Goal: Task Accomplishment & Management: Complete application form

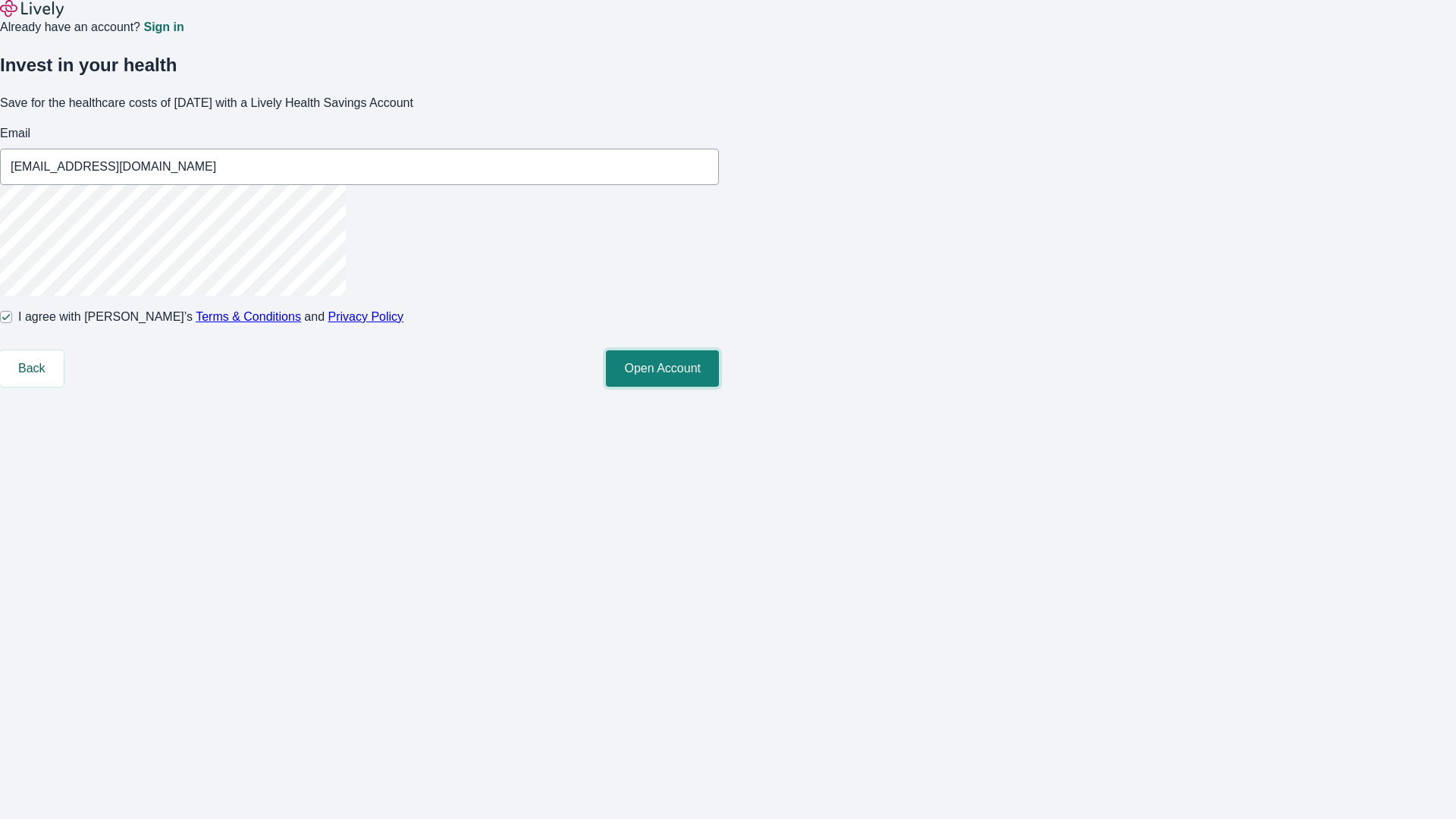
click at [719, 387] on button "Open Account" at bounding box center [663, 368] width 113 height 37
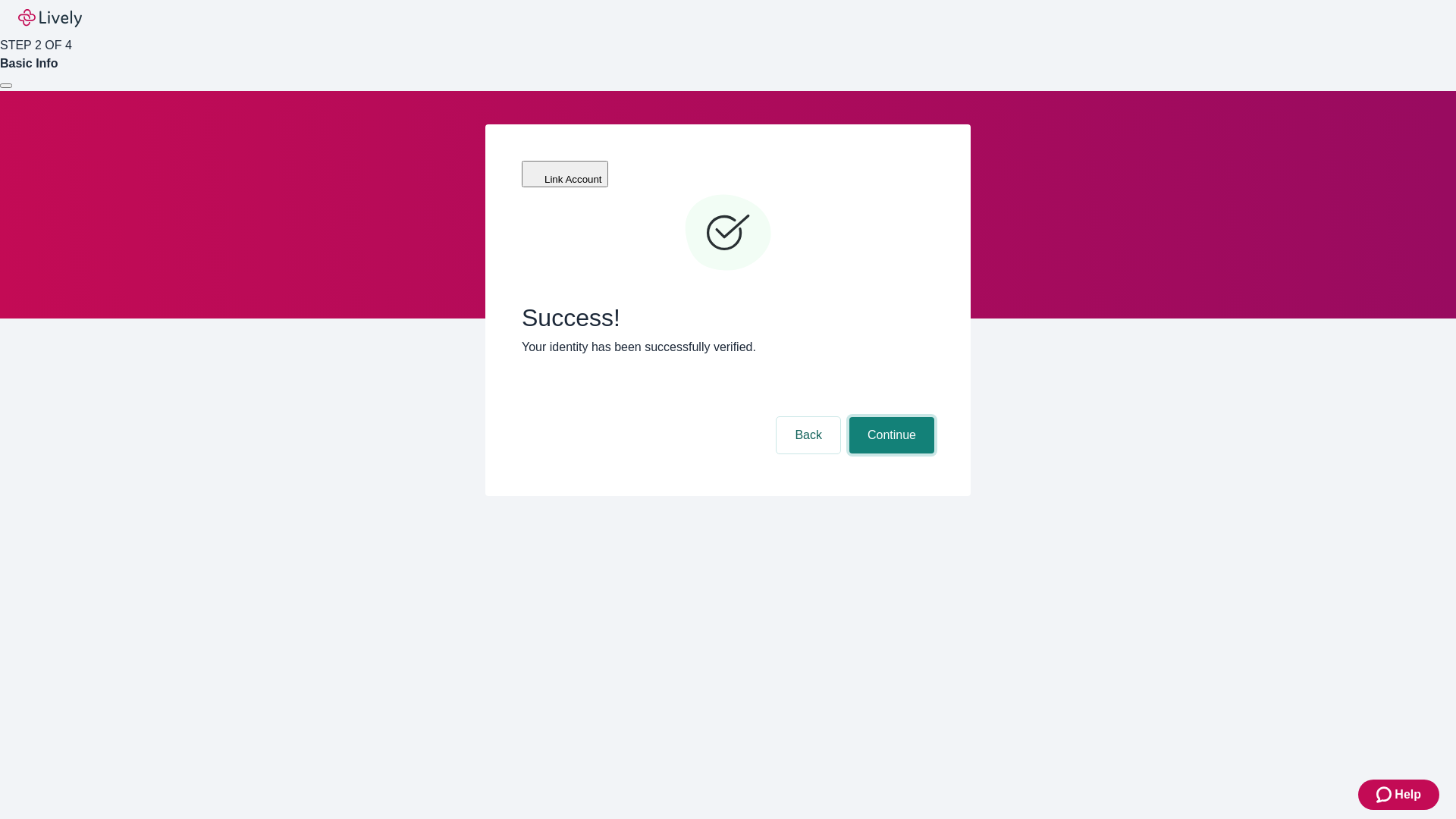
click at [890, 417] on button "Continue" at bounding box center [892, 435] width 85 height 37
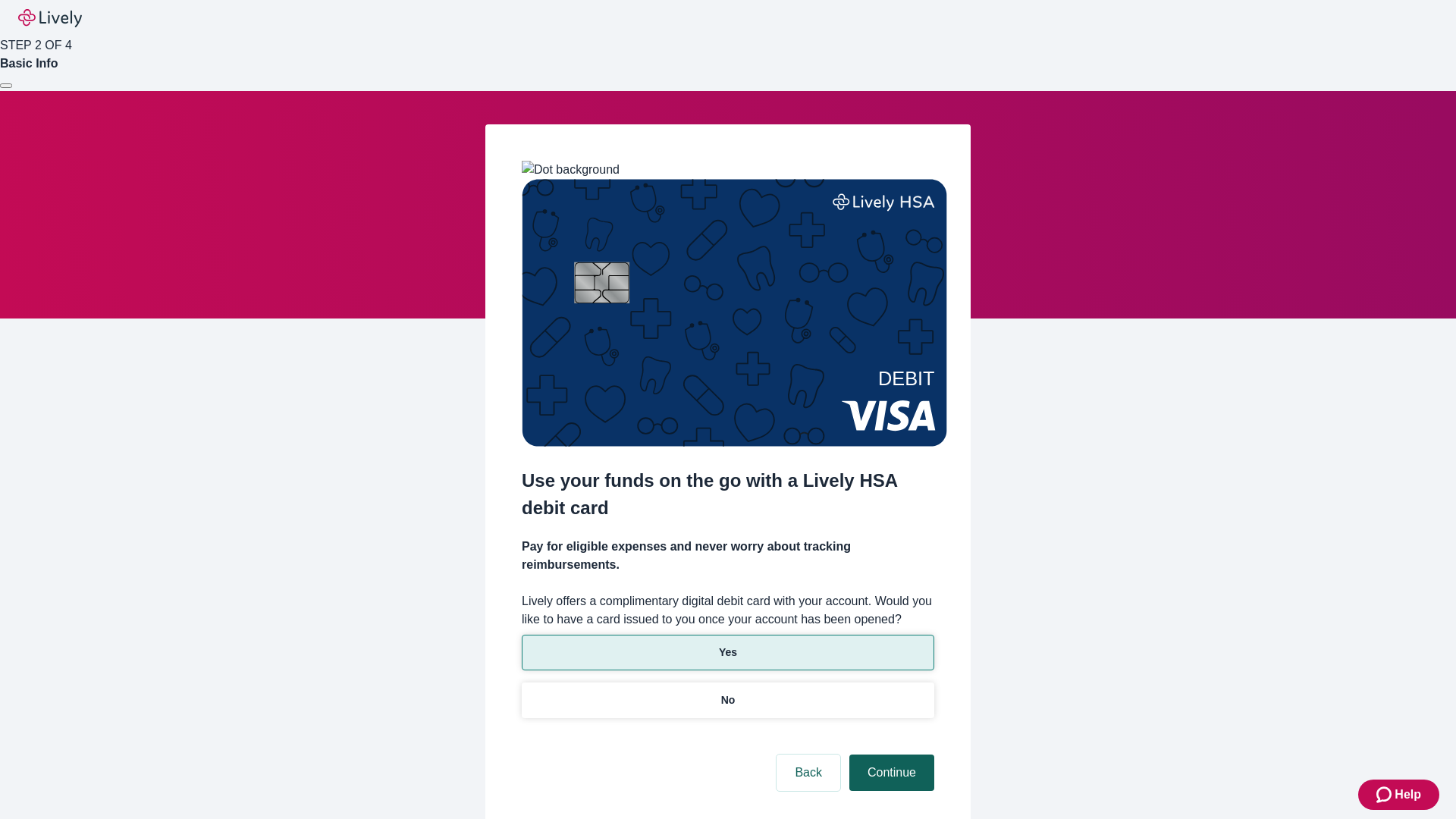
click at [727, 644] on p "Yes" at bounding box center [728, 653] width 18 height 16
click at [890, 755] on button "Continue" at bounding box center [892, 772] width 85 height 37
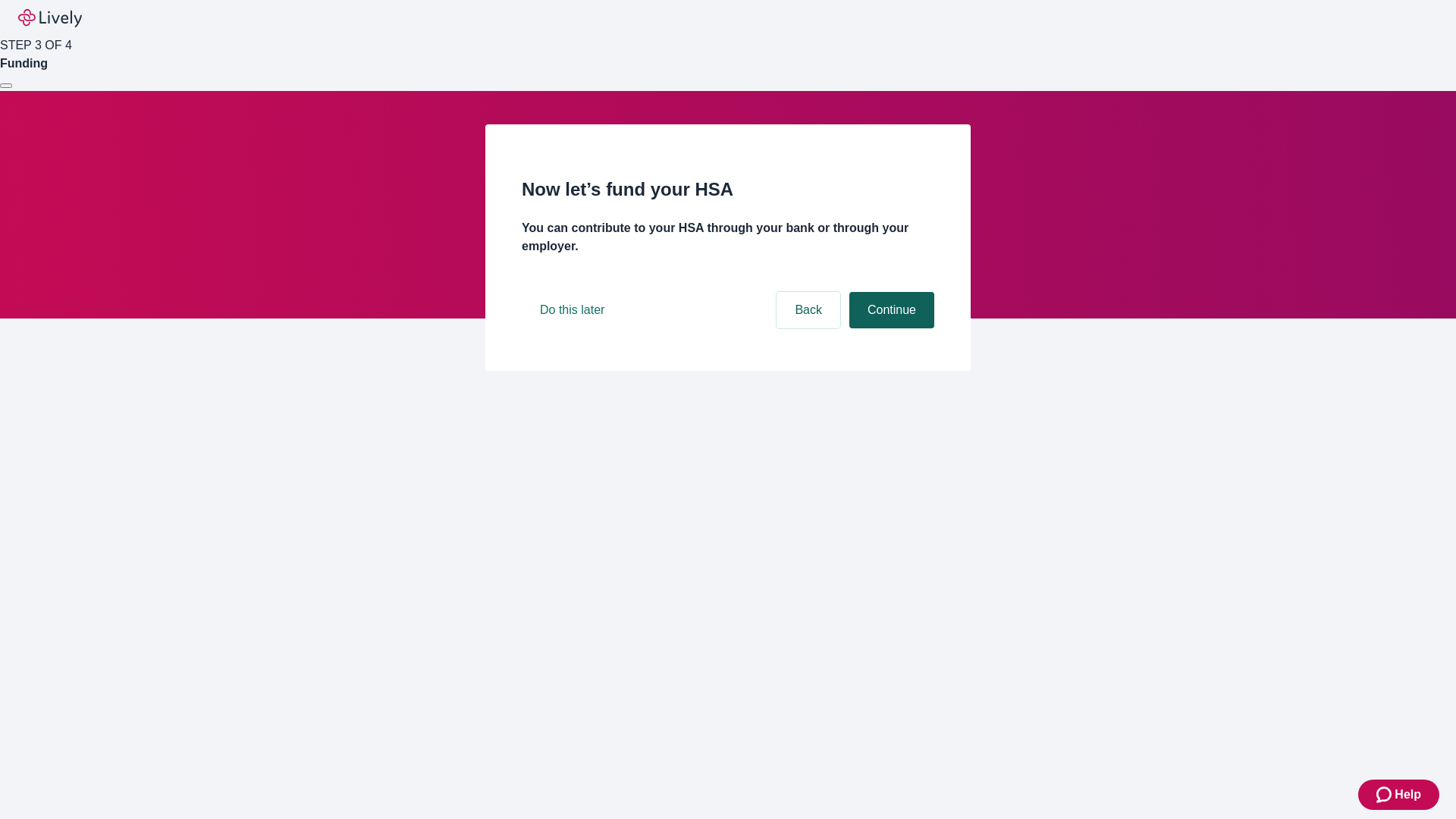
click at [890, 328] on button "Continue" at bounding box center [892, 310] width 85 height 37
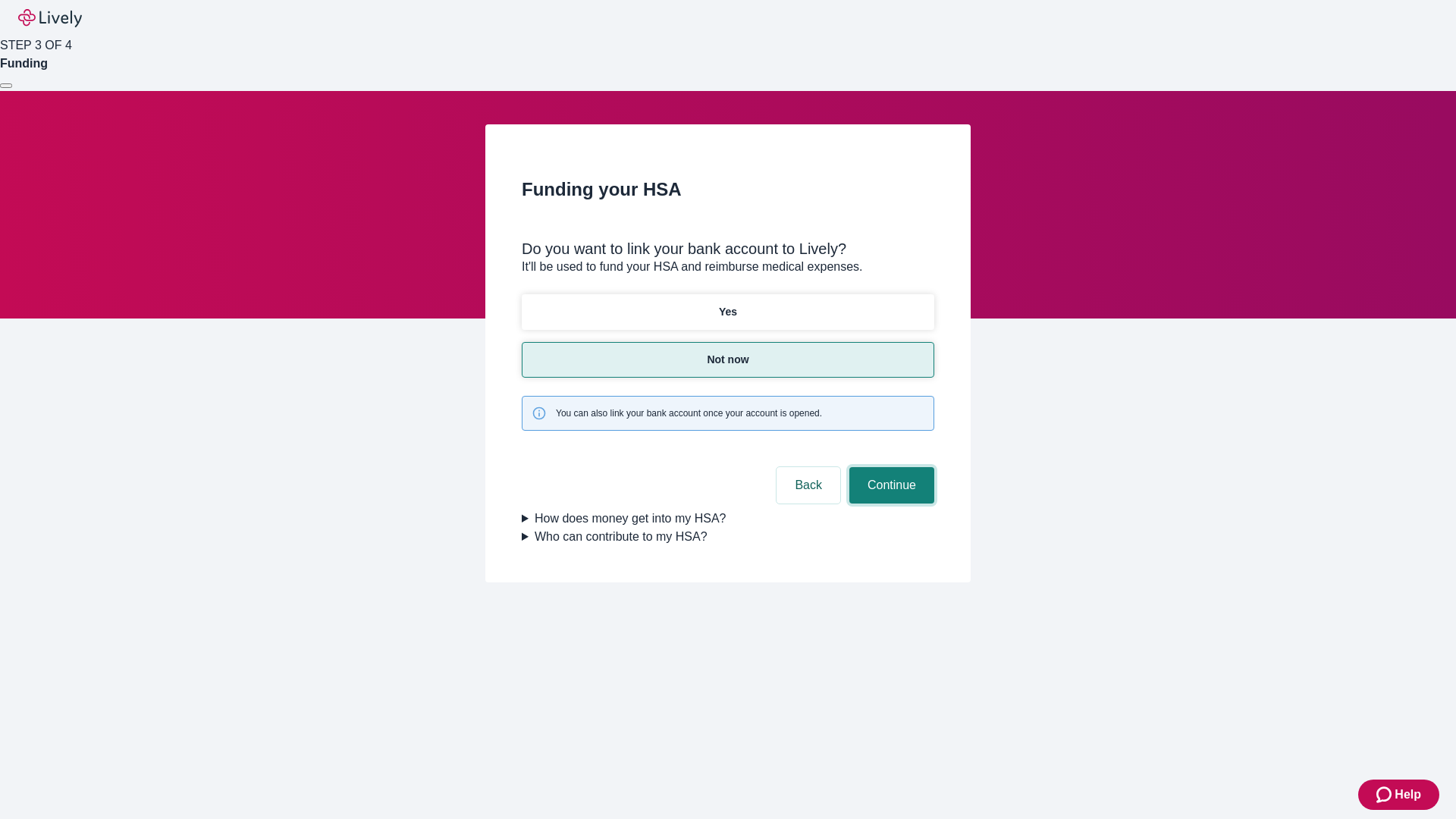
click at [890, 467] on button "Continue" at bounding box center [892, 485] width 85 height 37
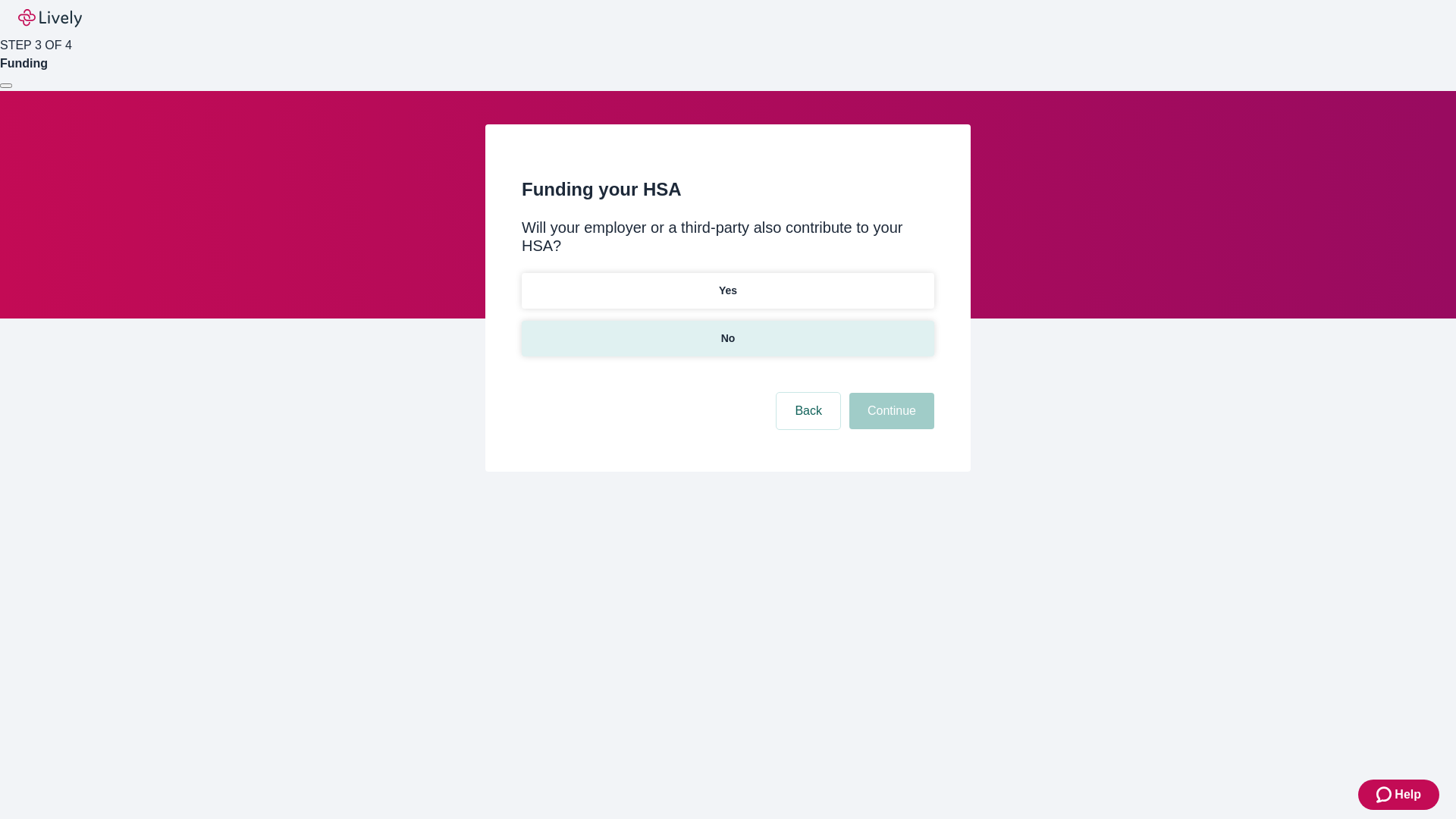
click at [727, 330] on p "No" at bounding box center [729, 338] width 14 height 16
click at [890, 393] on button "Continue" at bounding box center [892, 411] width 85 height 37
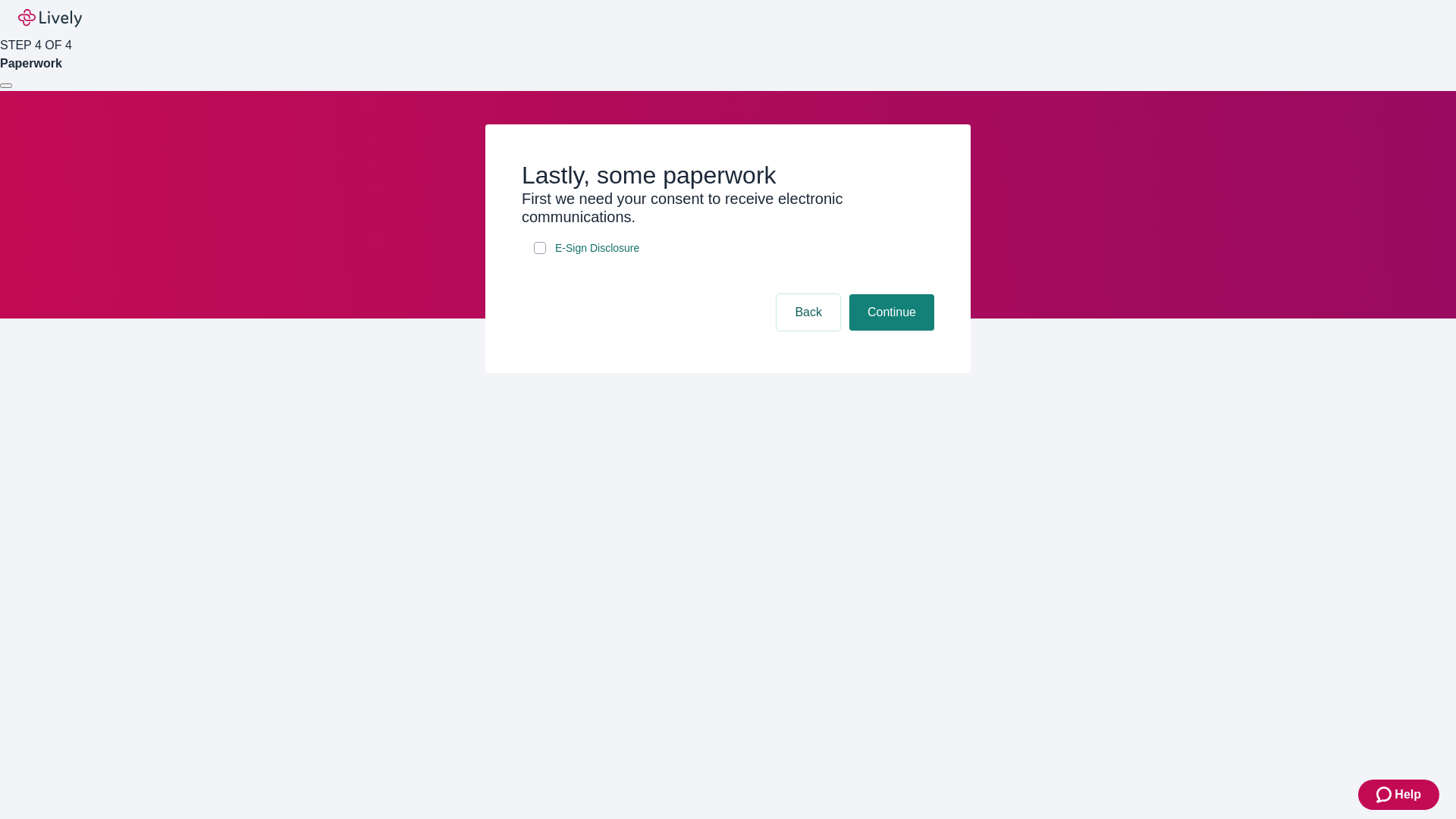
click at [540, 254] on input "E-Sign Disclosure" at bounding box center [540, 248] width 13 height 13
checkbox input "true"
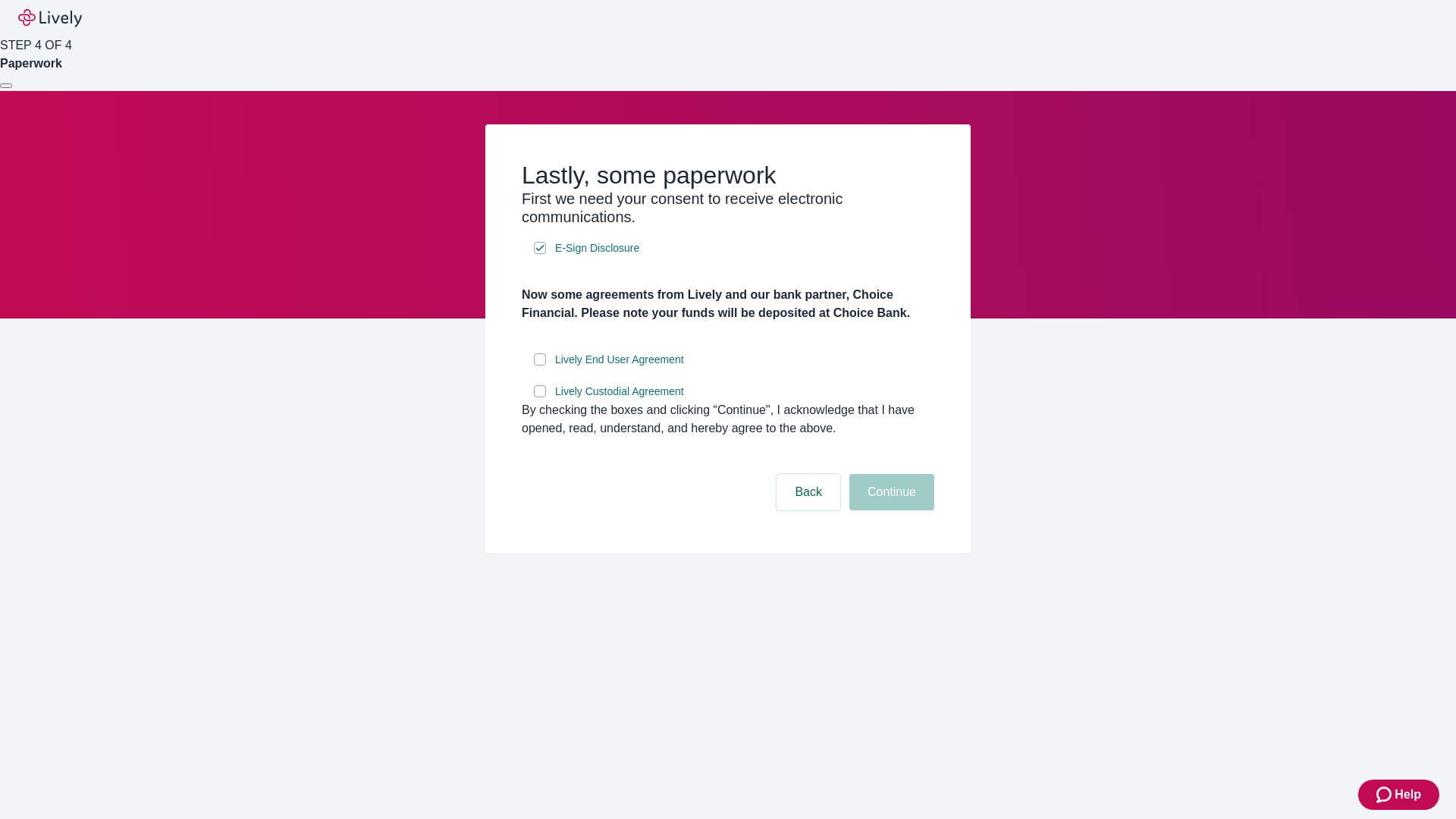
click at [540, 365] on input "Lively End User Agreement" at bounding box center [540, 360] width 13 height 13
checkbox input "true"
click at [540, 397] on input "Lively Custodial Agreement" at bounding box center [540, 391] width 13 height 13
checkbox input "true"
click at [890, 510] on button "Continue" at bounding box center [892, 491] width 85 height 37
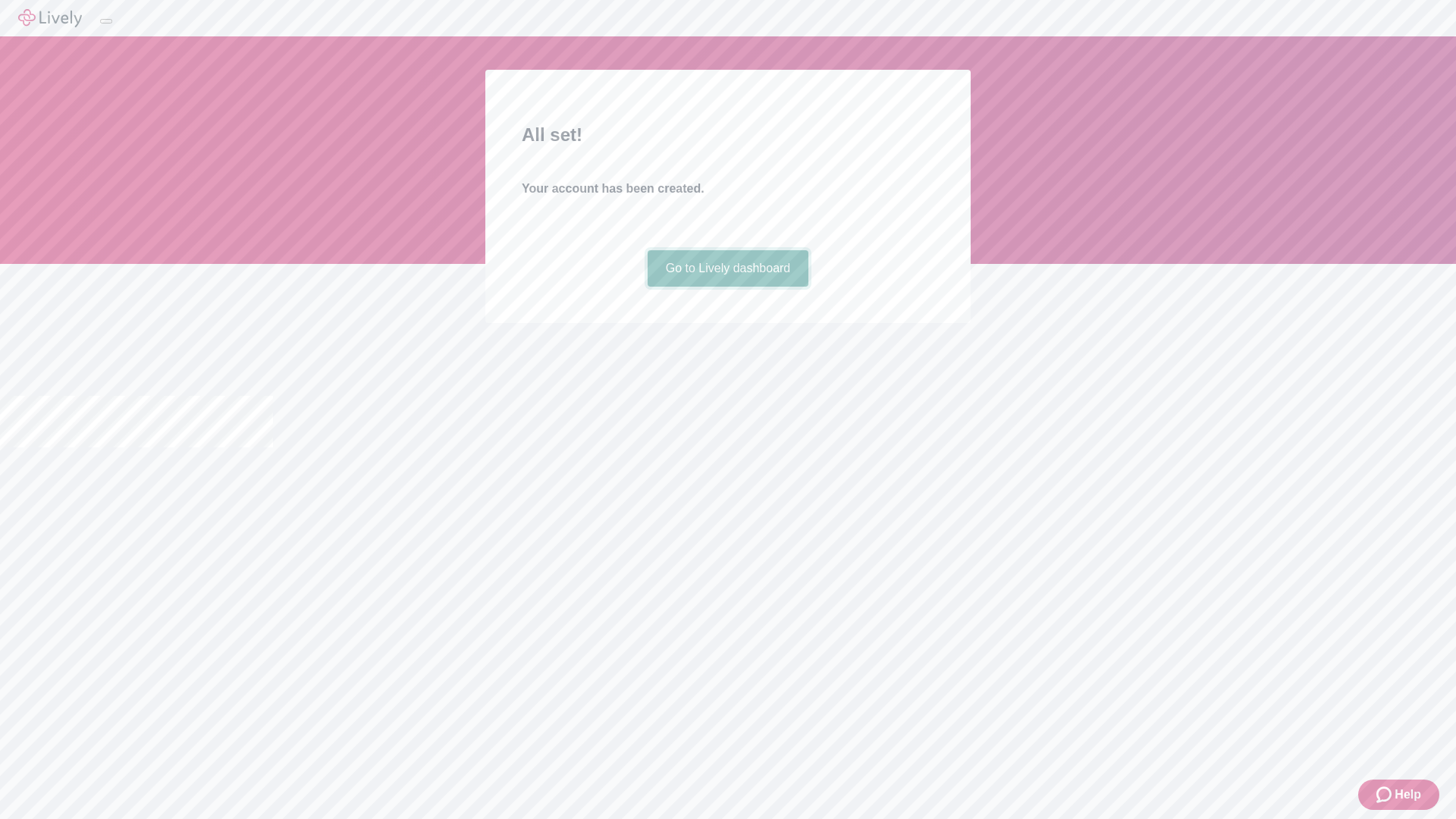
click at [727, 286] on link "Go to Lively dashboard" at bounding box center [728, 269] width 161 height 37
